Goal: Navigation & Orientation: Find specific page/section

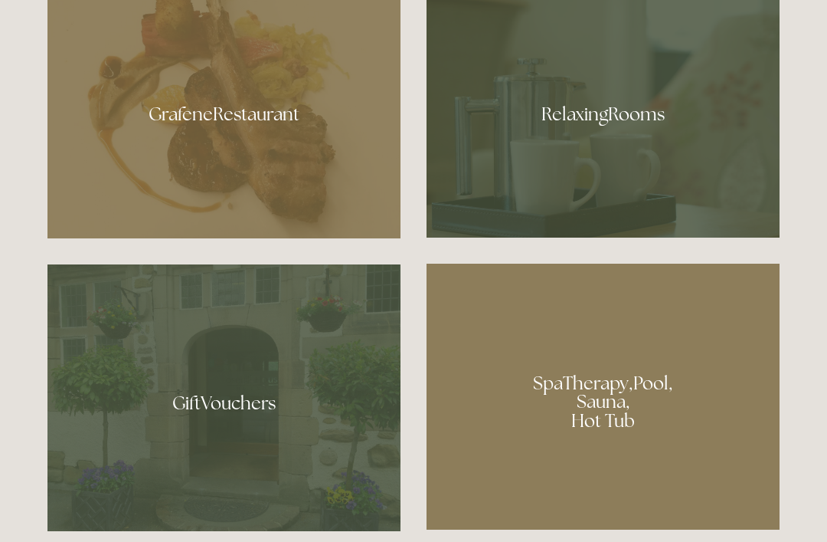
scroll to position [945, 0]
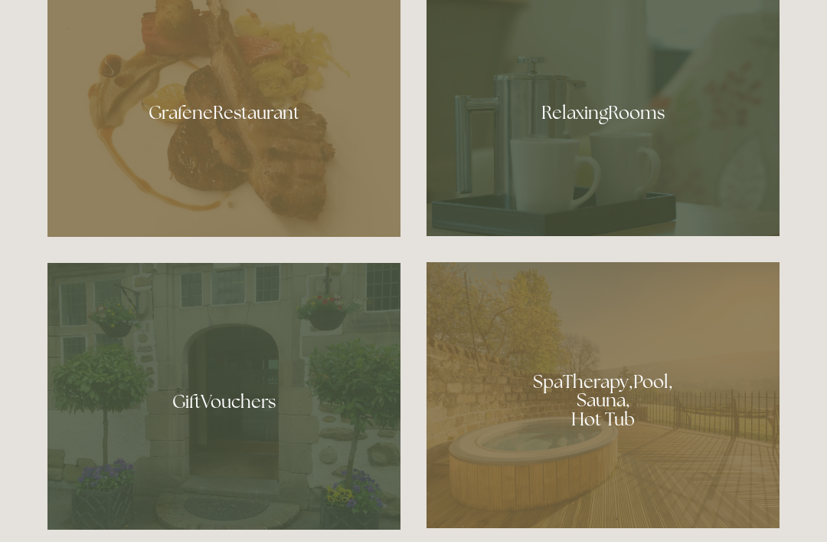
click at [334, 190] on div at bounding box center [223, 108] width 353 height 258
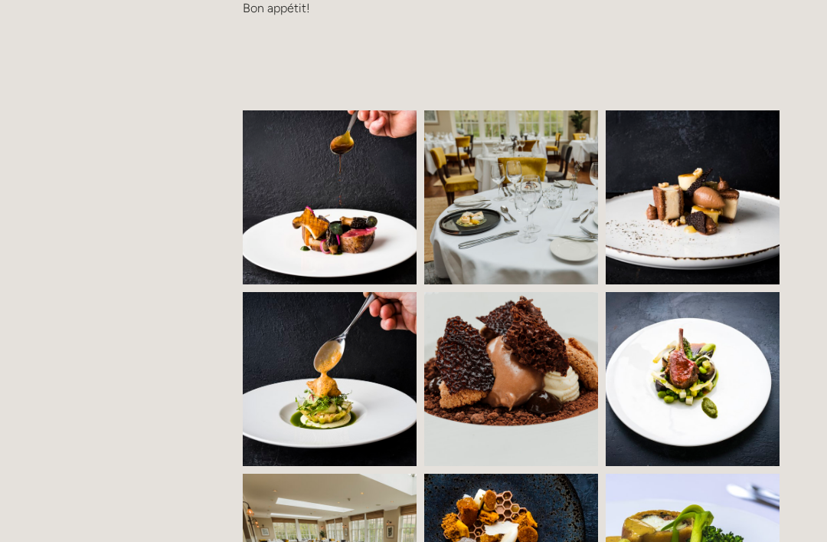
scroll to position [946, 0]
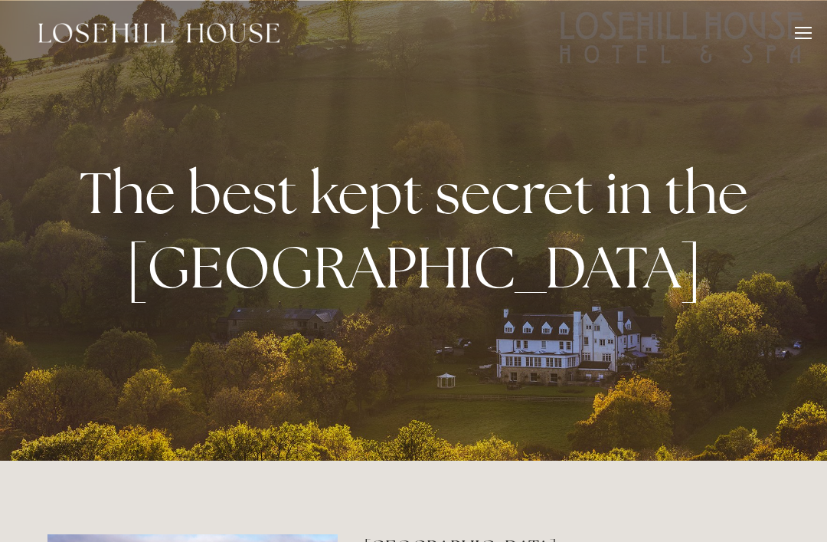
scroll to position [995, 0]
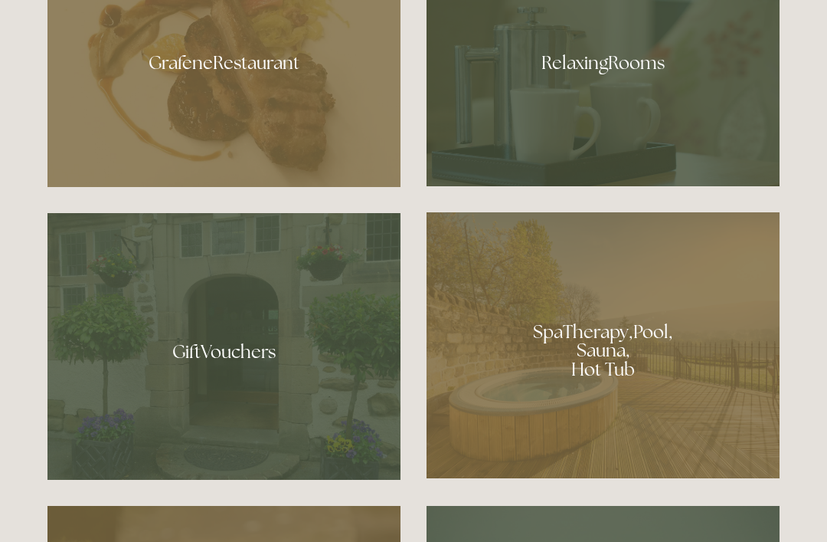
click at [719, 133] on div at bounding box center [603, 57] width 353 height 257
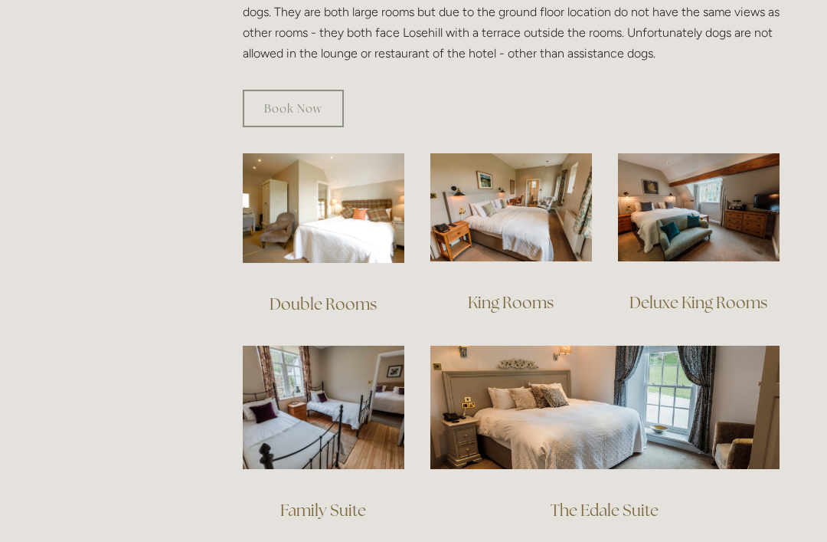
scroll to position [972, 0]
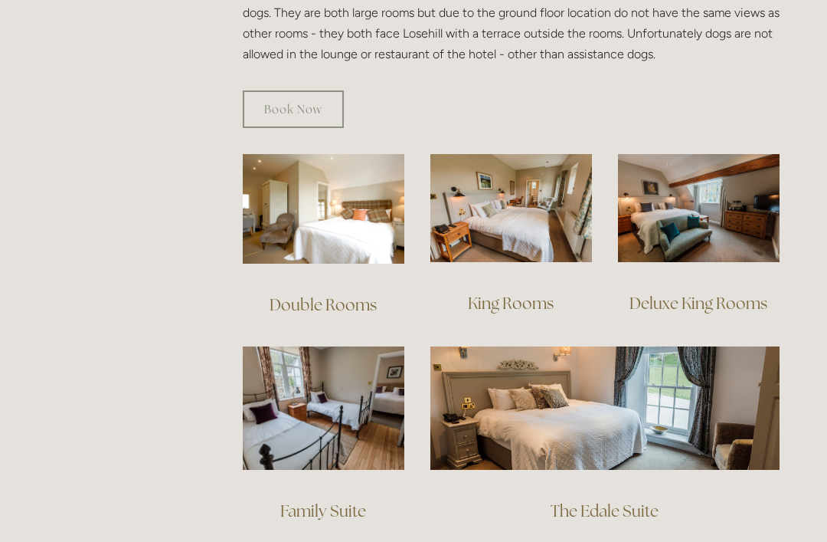
click at [316, 188] on img at bounding box center [324, 209] width 162 height 110
click at [349, 205] on img at bounding box center [324, 209] width 162 height 110
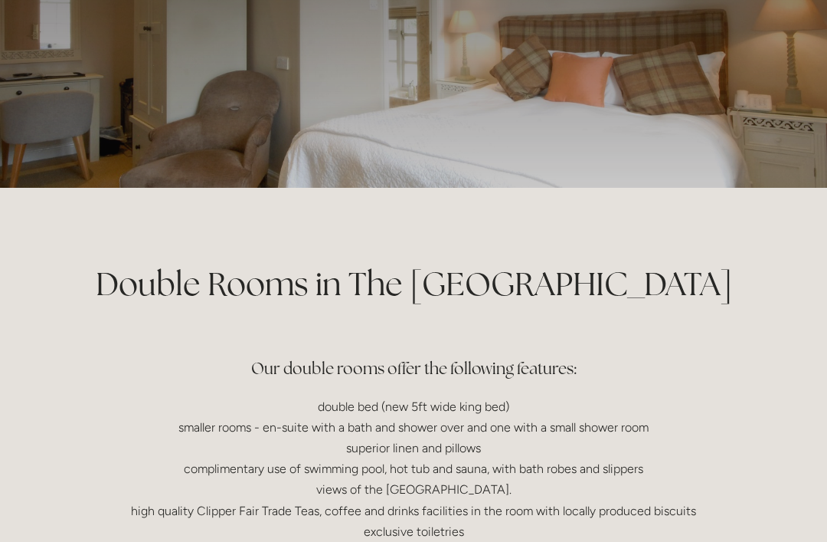
scroll to position [67, 0]
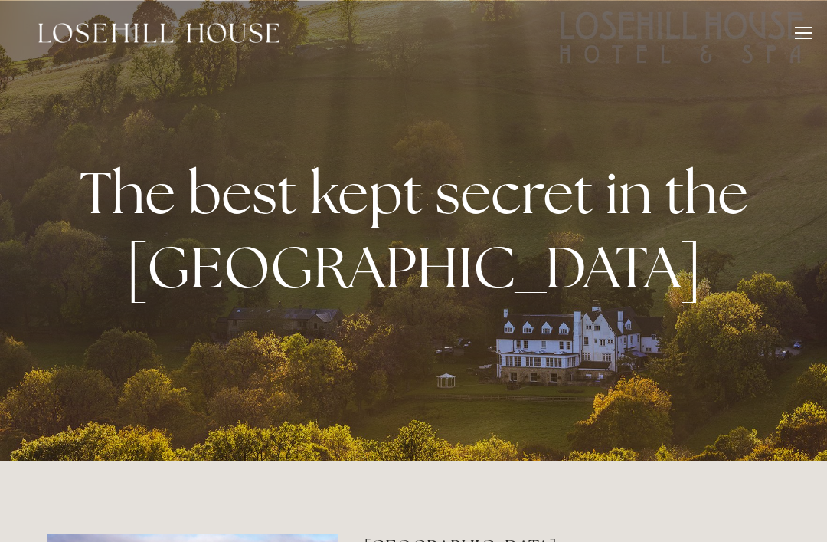
scroll to position [995, 0]
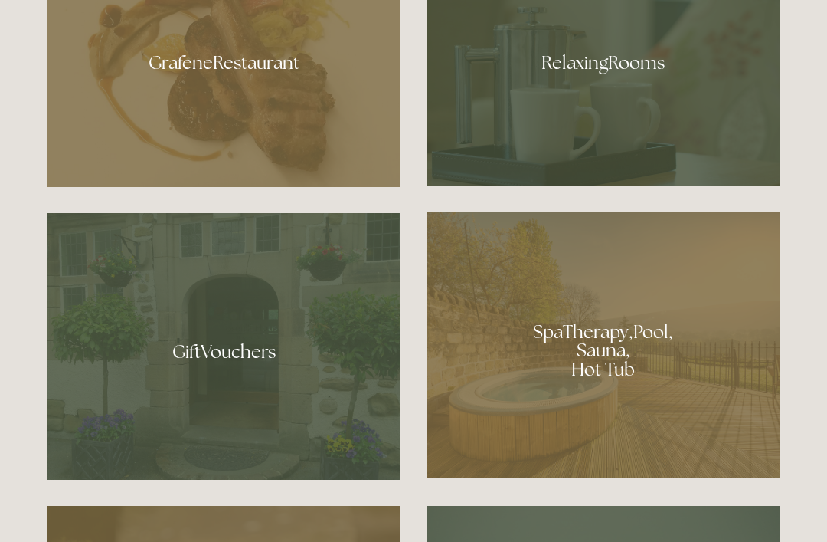
click at [738, 395] on div at bounding box center [603, 345] width 353 height 266
